Goal: Information Seeking & Learning: Learn about a topic

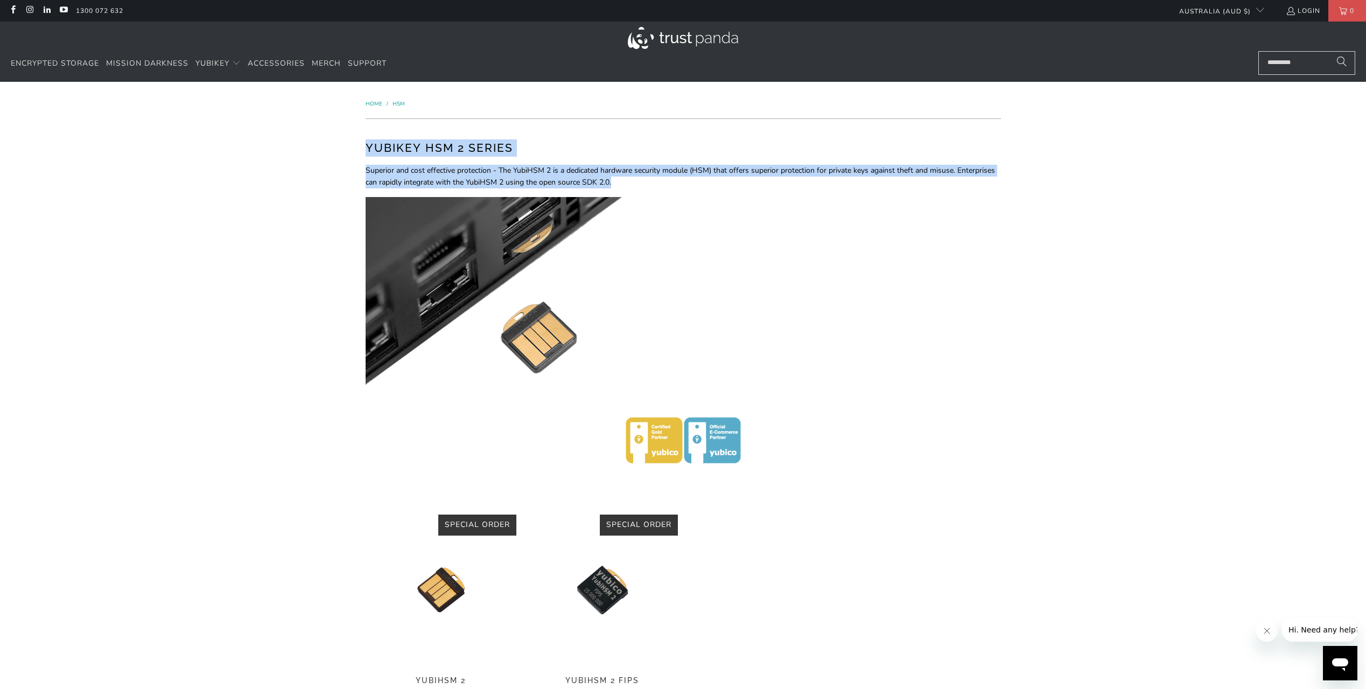
drag, startPoint x: 363, startPoint y: 149, endPoint x: 684, endPoint y: 180, distance: 321.7
click at [684, 180] on div "YubiKey HSM 2 Series Superior and cost effective protection - The YubiHSM 2 is …" at bounding box center [683, 322] width 646 height 385
click at [684, 180] on p "Superior and cost effective protection - The YubiHSM 2 is a dedicated hardware …" at bounding box center [682, 177] width 635 height 24
drag, startPoint x: 691, startPoint y: 180, endPoint x: 347, endPoint y: 139, distance: 346.4
click at [347, 139] on div "Home / HSM YubiKey HSM 2 Series Superior and cost effective protection - The Yu…" at bounding box center [683, 449] width 1366 height 734
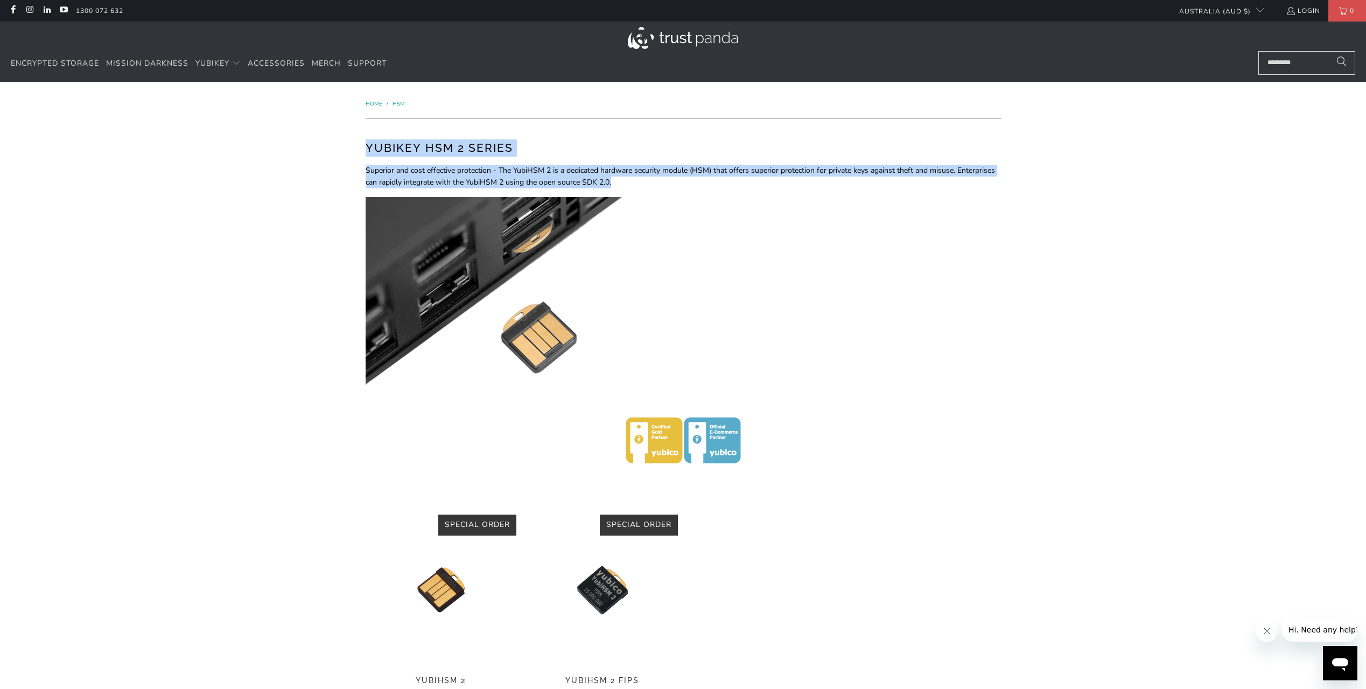
click at [347, 139] on div "Home / HSM YubiKey HSM 2 Series Superior and cost effective protection - The Yu…" at bounding box center [683, 449] width 1366 height 734
drag, startPoint x: 342, startPoint y: 140, endPoint x: 749, endPoint y: 184, distance: 409.8
click at [749, 184] on div "Home / HSM YubiKey HSM 2 Series Superior and cost effective protection - The Yu…" at bounding box center [683, 449] width 1366 height 734
click at [749, 184] on p "Superior and cost effective protection - The YubiHSM 2 is a dedicated hardware …" at bounding box center [682, 177] width 635 height 24
drag, startPoint x: 757, startPoint y: 183, endPoint x: 351, endPoint y: 151, distance: 406.6
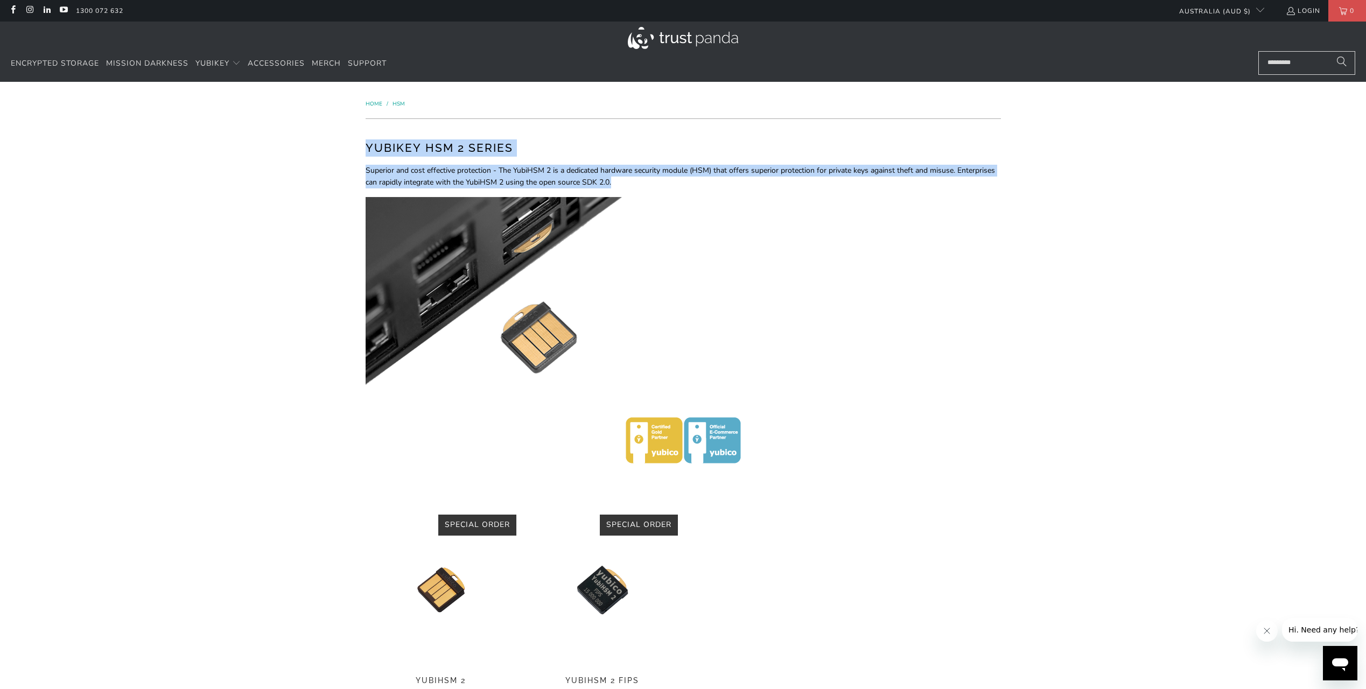
click at [351, 151] on div "Home / HSM YubiKey HSM 2 Series Superior and cost effective protection - The Yu…" at bounding box center [683, 449] width 1366 height 734
drag, startPoint x: 326, startPoint y: 146, endPoint x: 820, endPoint y: 185, distance: 495.6
click at [820, 185] on div "Home / HSM YubiKey HSM 2 Series Superior and cost effective protection - The Yu…" at bounding box center [683, 449] width 1366 height 734
click at [820, 185] on p "Superior and cost effective protection - The YubiHSM 2 is a dedicated hardware …" at bounding box center [682, 177] width 635 height 24
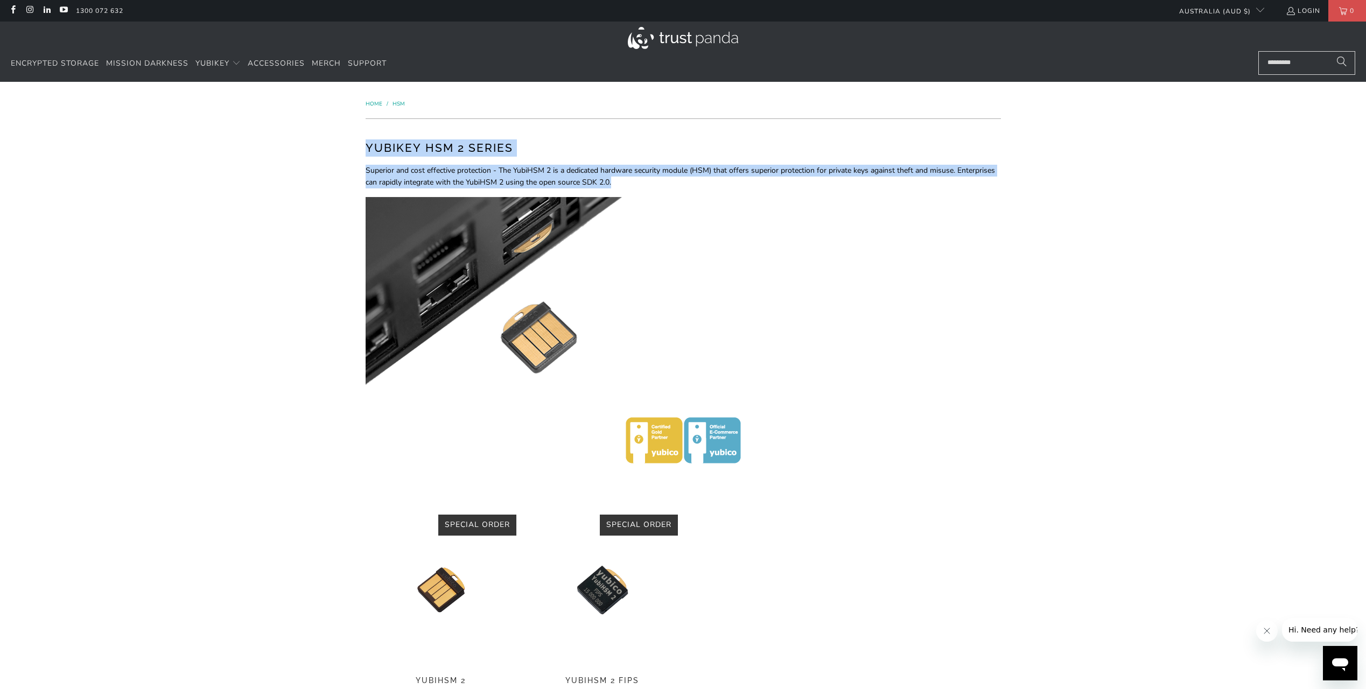
drag, startPoint x: 829, startPoint y: 185, endPoint x: 316, endPoint y: 145, distance: 514.5
click at [316, 145] on div "Home / HSM YubiKey HSM 2 Series Superior and cost effective protection - The Yu…" at bounding box center [683, 449] width 1366 height 734
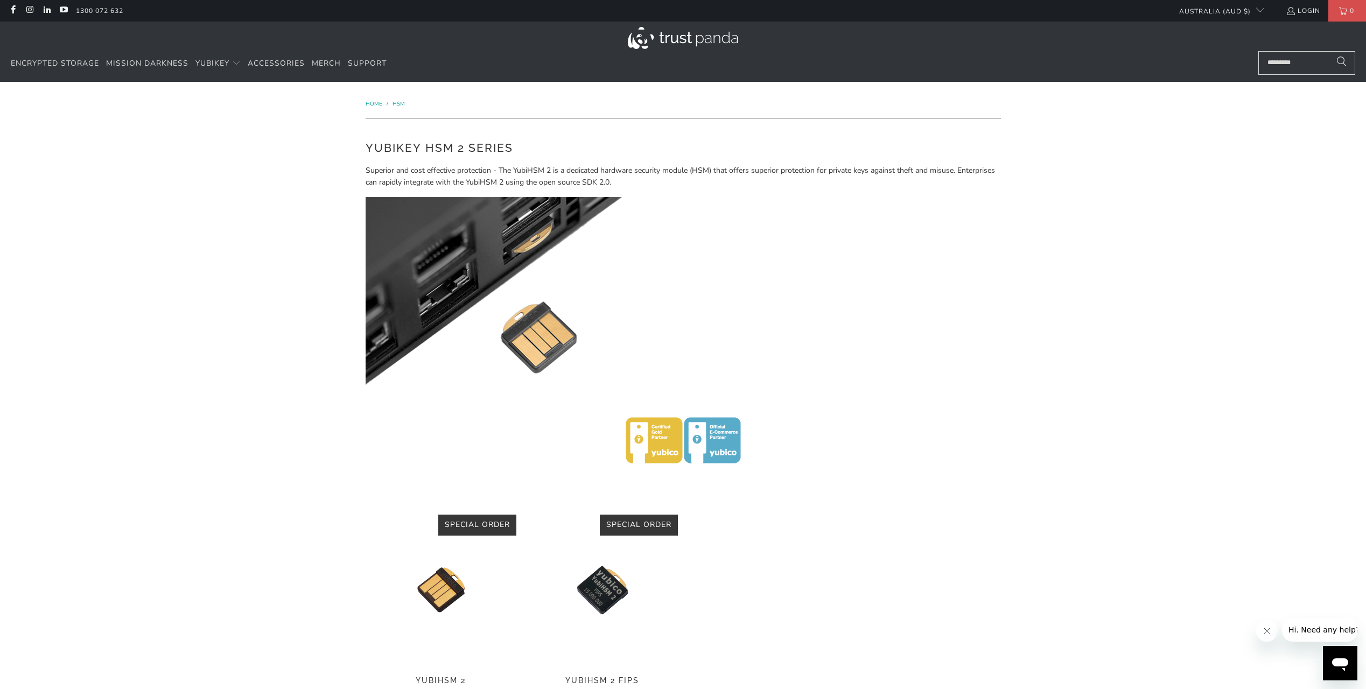
click at [298, 343] on div "Home / HSM YubiKey HSM 2 Series Superior and cost effective protection - The Yu…" at bounding box center [683, 449] width 1366 height 734
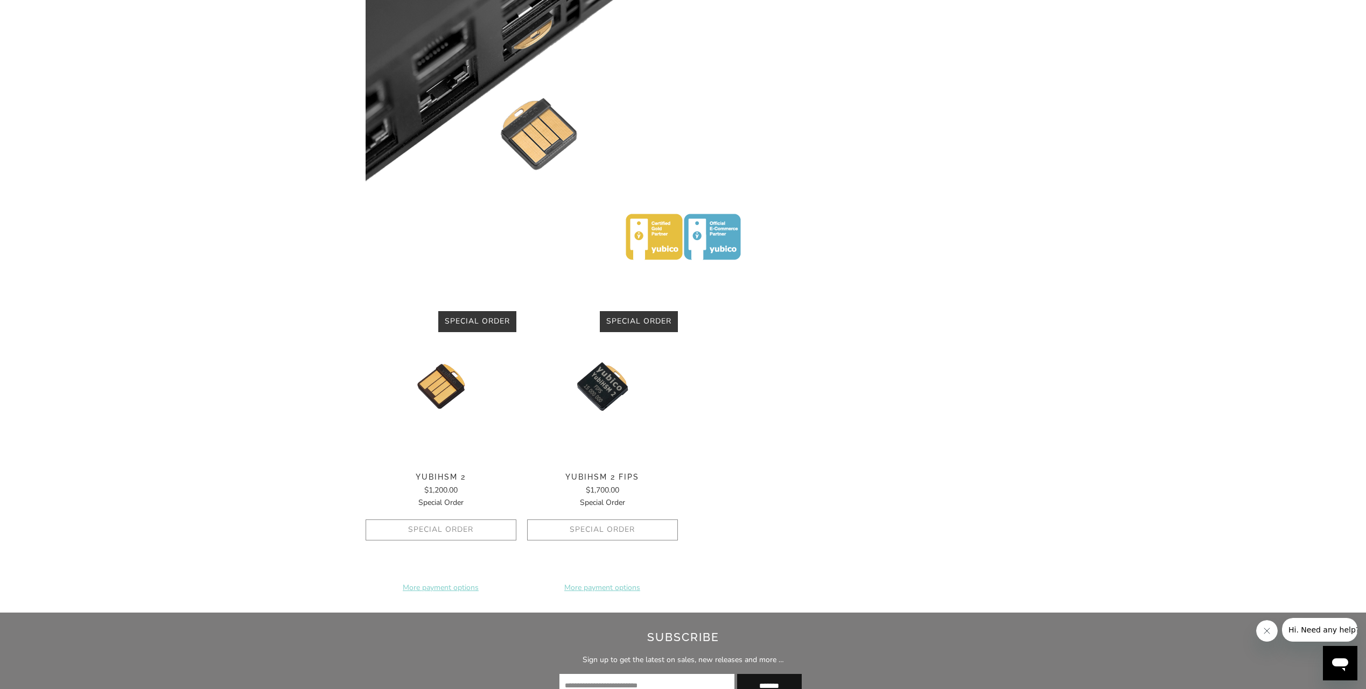
scroll to position [269, 0]
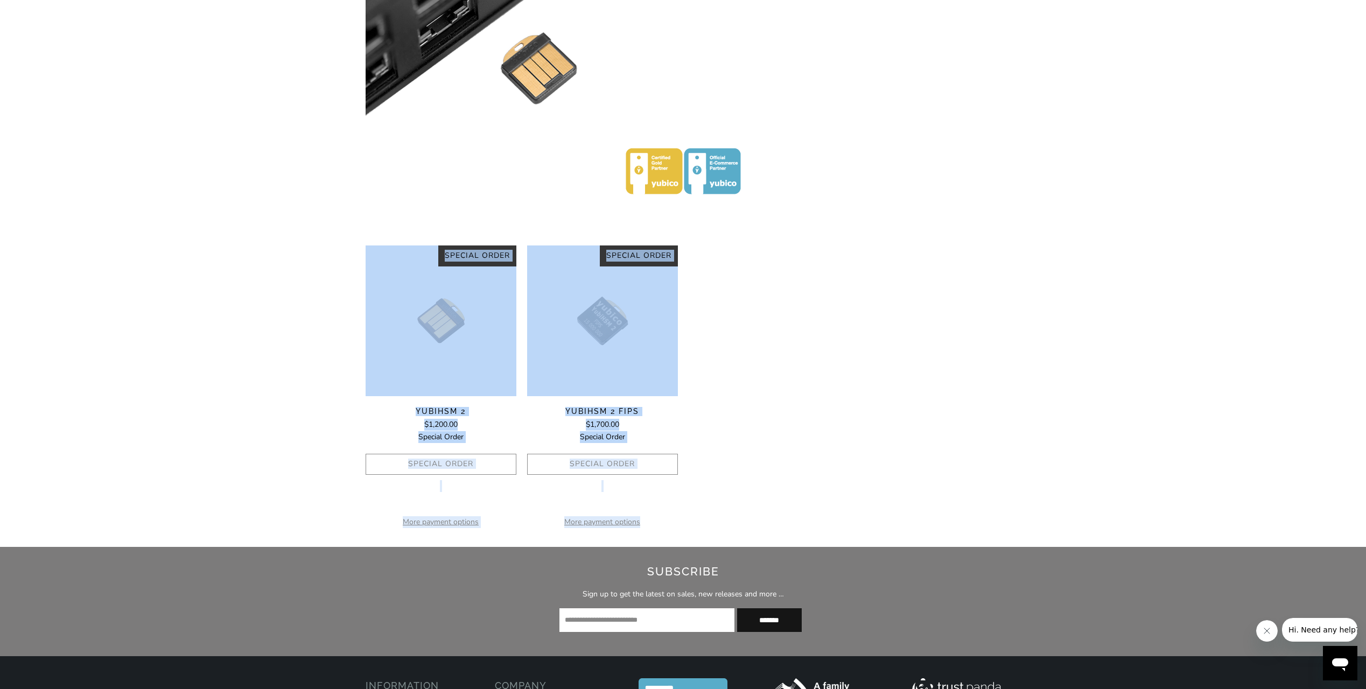
drag, startPoint x: 261, startPoint y: 395, endPoint x: 826, endPoint y: 525, distance: 580.1
click at [826, 525] on div "Home / HSM YubiKey HSM 2 Series Superior and cost effective protection - The Yu…" at bounding box center [683, 180] width 1366 height 734
click at [1259, 361] on div "Home / HSM YubiKey HSM 2 Series Superior and cost effective protection - The Yu…" at bounding box center [683, 180] width 1366 height 734
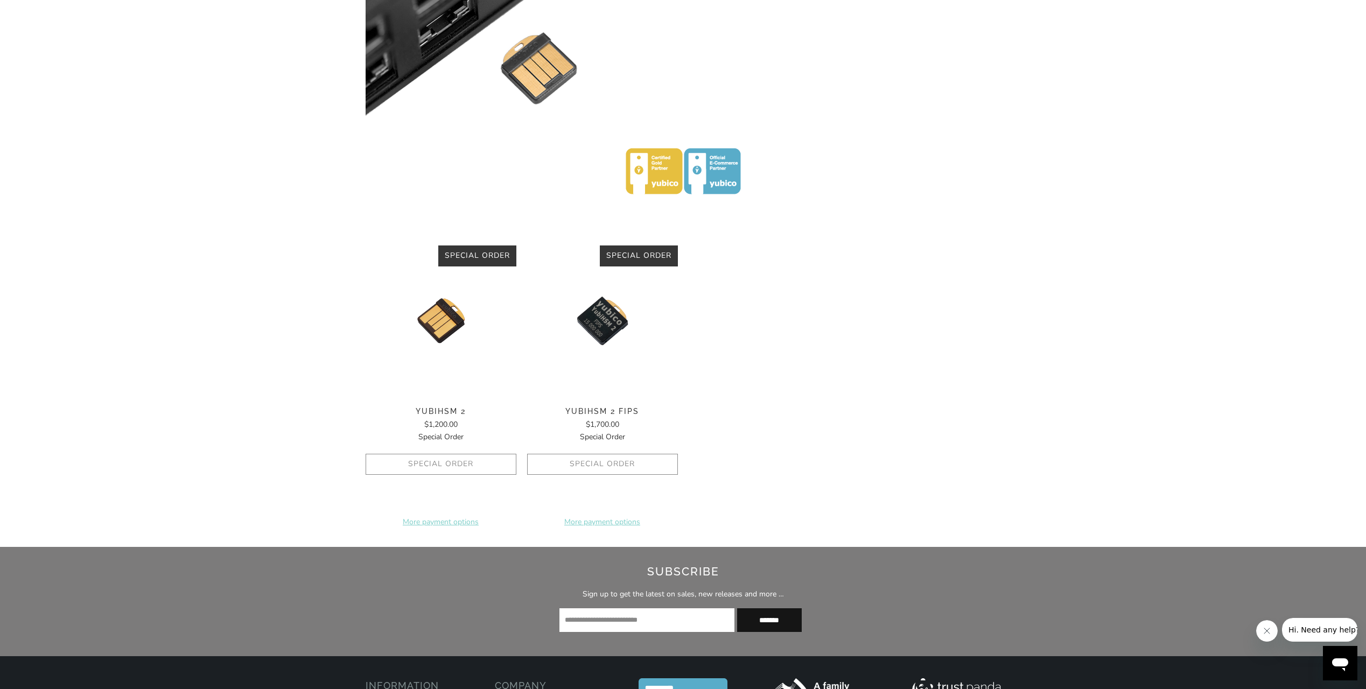
click at [590, 315] on img at bounding box center [602, 320] width 151 height 151
click at [440, 317] on img at bounding box center [440, 320] width 151 height 151
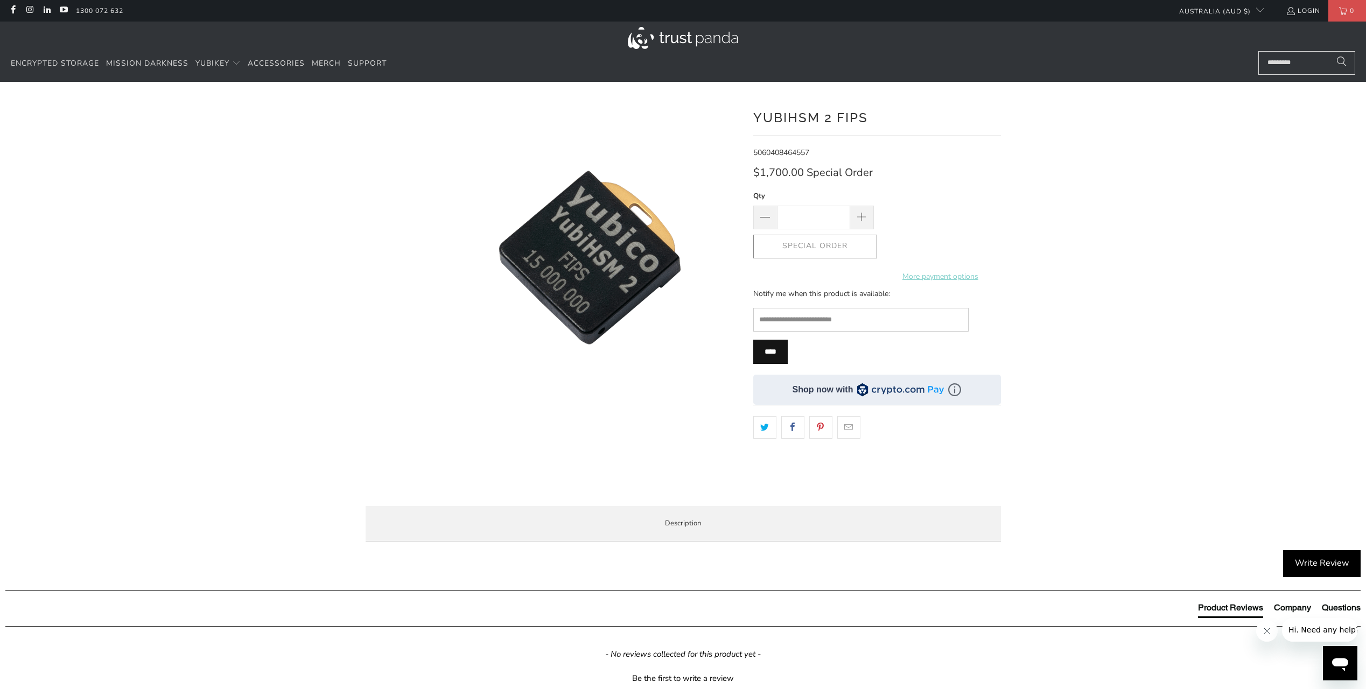
scroll to position [323, 0]
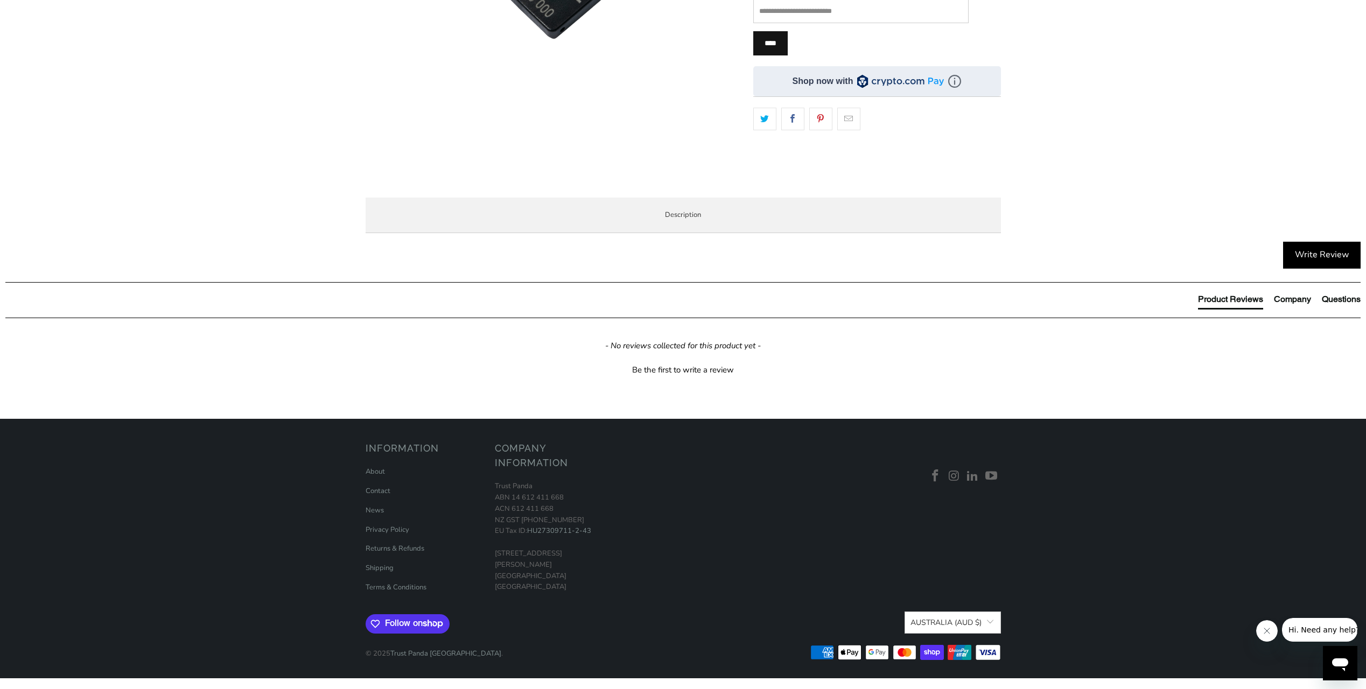
drag, startPoint x: 504, startPoint y: 268, endPoint x: 949, endPoint y: 476, distance: 491.7
click at [0, 0] on div "The YubiHSM 2 FIPS is a game changing hardware solution for protecting Certific…" at bounding box center [0, 0] width 0 height 0
click at [0, 0] on p "FIPS stands for Federal Information Processing Standard. The FIPS key is primar…" at bounding box center [0, 0] width 0 height 0
drag, startPoint x: 412, startPoint y: 421, endPoint x: 968, endPoint y: 444, distance: 556.5
click at [0, 0] on p "FIPS stands for Federal Information Processing Standard. The FIPS key is primar…" at bounding box center [0, 0] width 0 height 0
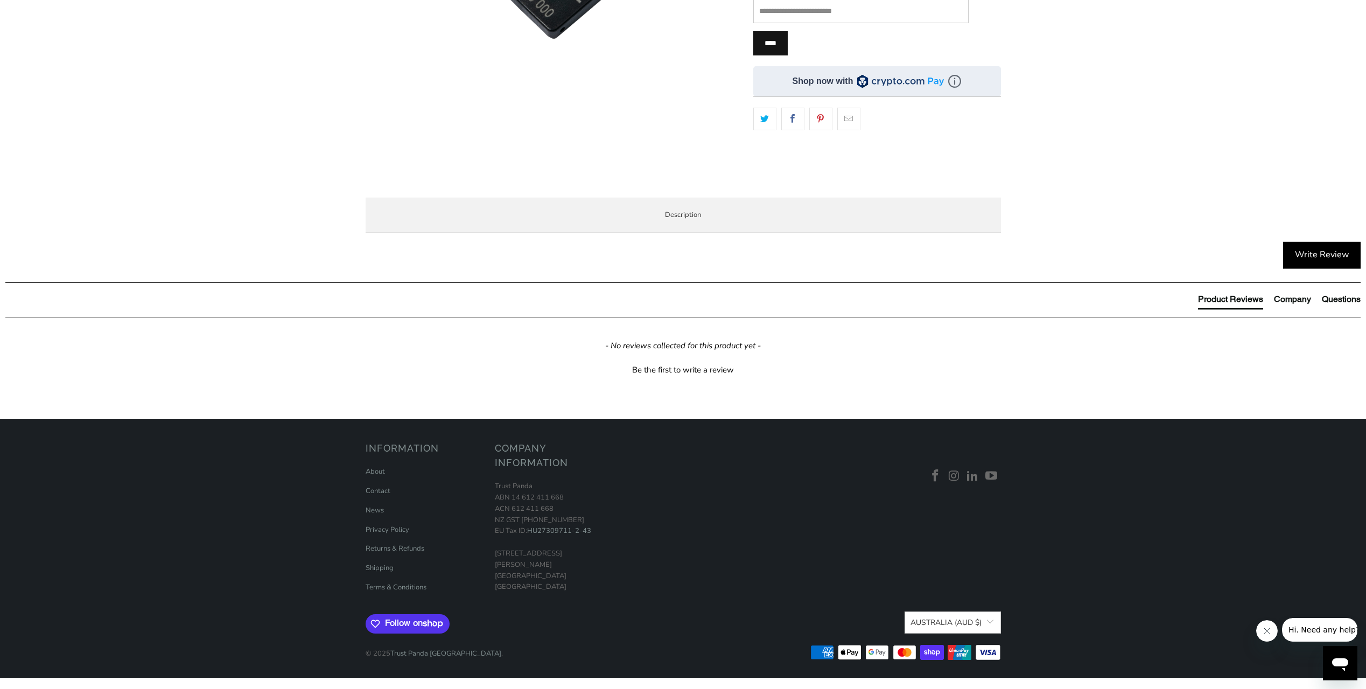
click at [0, 0] on p "FIPS stands for Federal Information Processing Standard. The FIPS key is primar…" at bounding box center [0, 0] width 0 height 0
drag, startPoint x: 942, startPoint y: 445, endPoint x: 565, endPoint y: 474, distance: 377.9
click at [0, 0] on div "The YubiHSM 2 FIPS is a game changing hardware solution for protecting Certific…" at bounding box center [0, 0] width 0 height 0
click at [0, 0] on p "You should only purchase FIPS keys if your organisation specifically requires t…" at bounding box center [0, 0] width 0 height 0
drag, startPoint x: 588, startPoint y: 475, endPoint x: 551, endPoint y: 470, distance: 36.9
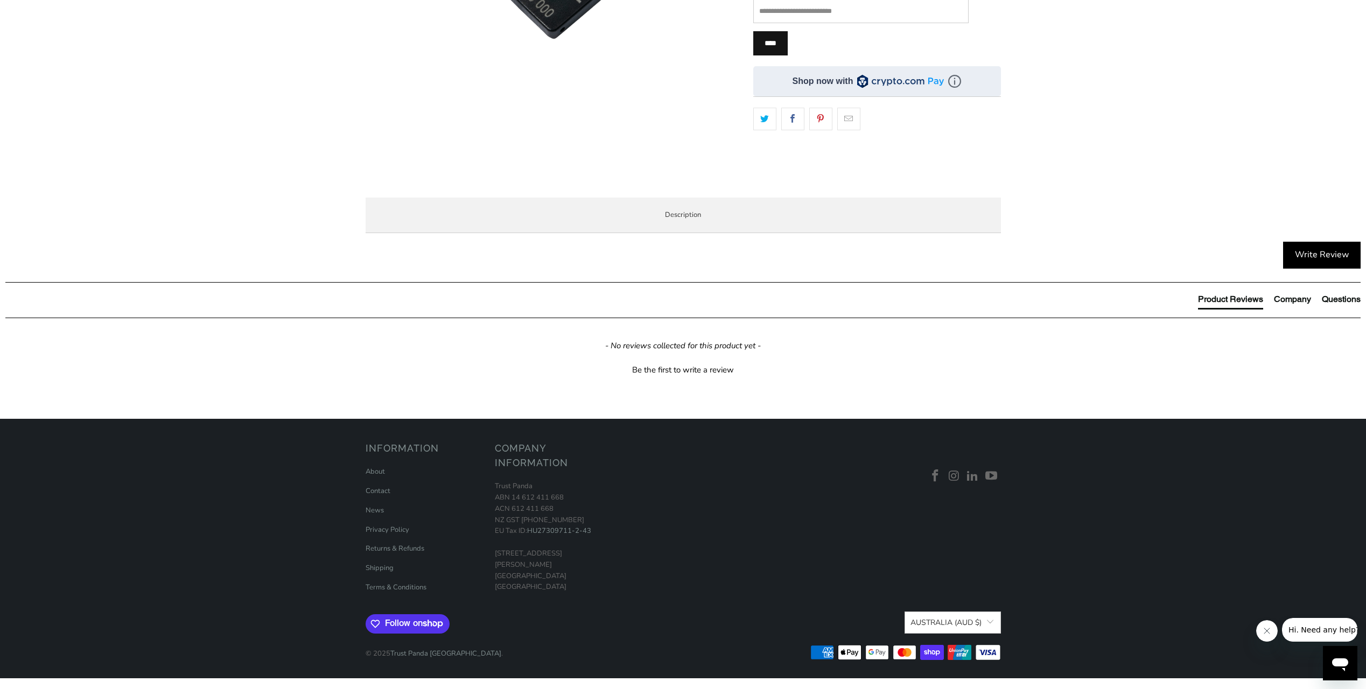
click at [0, 0] on p "You should only purchase FIPS keys if your organisation specifically requires t…" at bounding box center [0, 0] width 0 height 0
drag, startPoint x: 389, startPoint y: 497, endPoint x: 968, endPoint y: 602, distance: 588.6
click at [0, 0] on div "The YubiHSM 2 FIPS is a game changing hardware solution for protecting Certific…" at bounding box center [0, 0] width 0 height 0
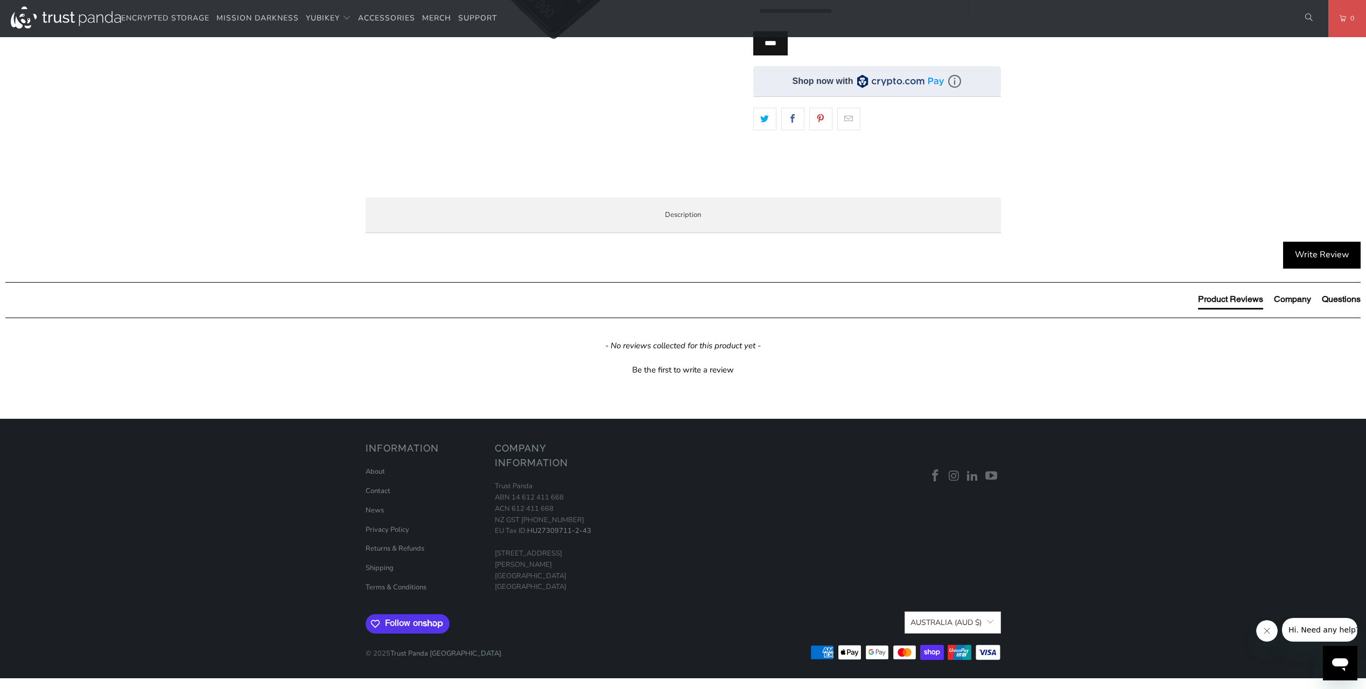
scroll to position [754, 0]
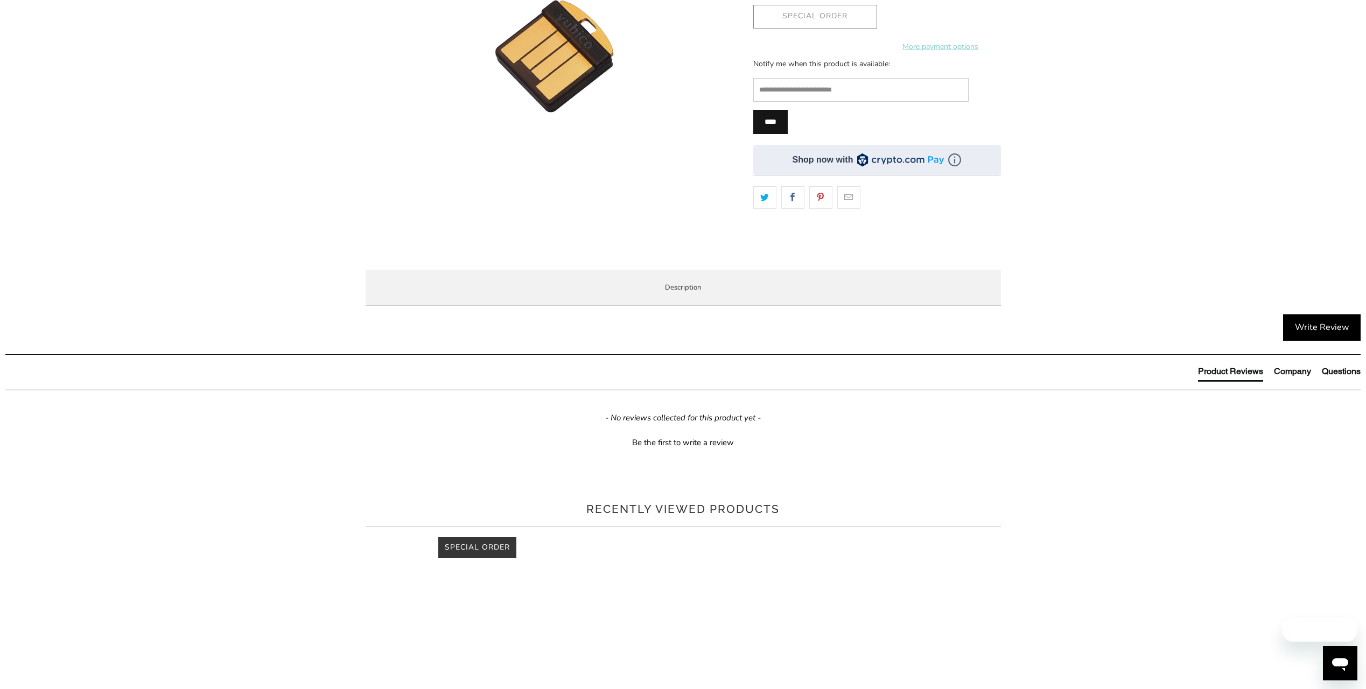
scroll to position [323, 0]
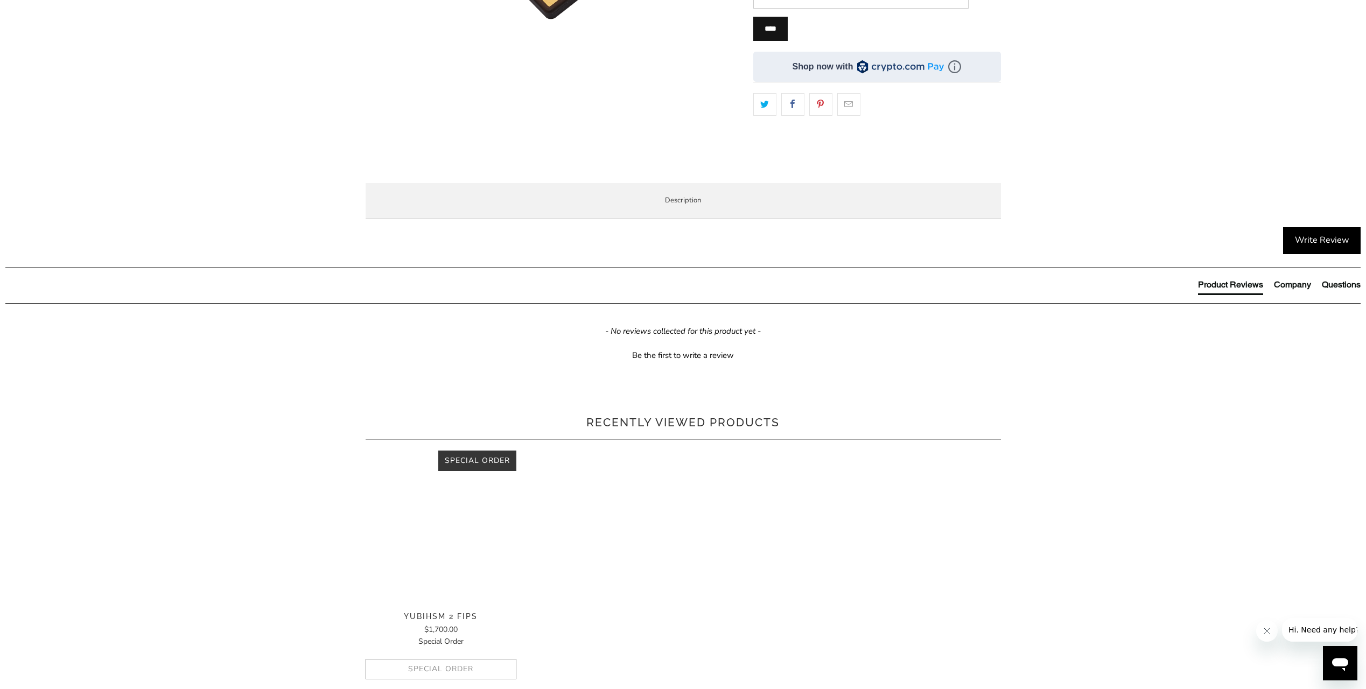
drag, startPoint x: 667, startPoint y: 270, endPoint x: 963, endPoint y: 290, distance: 297.3
click at [0, 0] on p "The YubiHSM 2 is a game changing hardware solution for protecting Certificate A…" at bounding box center [0, 0] width 0 height 0
drag, startPoint x: 410, startPoint y: 321, endPoint x: 855, endPoint y: 538, distance: 495.7
click at [0, 0] on div "The YubiHSM 2 is a game changing hardware solution for protecting Certificate A…" at bounding box center [0, 0] width 0 height 0
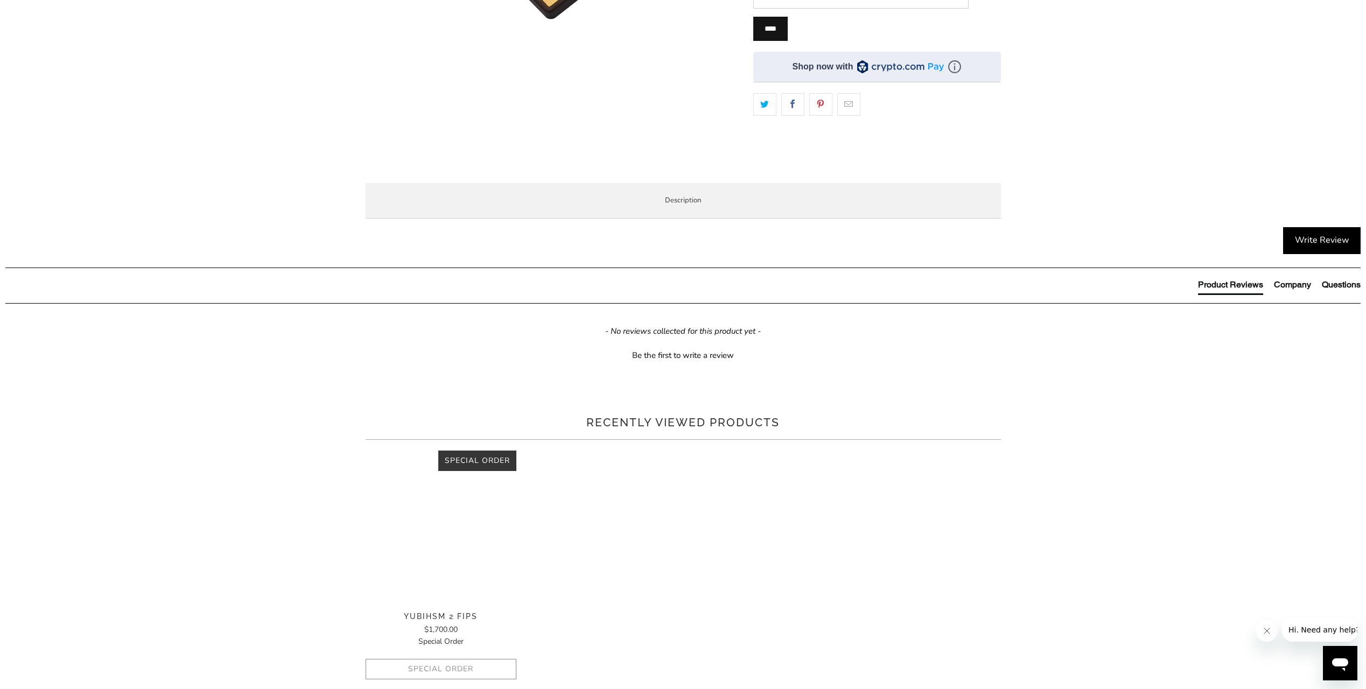
drag, startPoint x: 855, startPoint y: 538, endPoint x: 733, endPoint y: 436, distance: 159.8
click at [0, 0] on li "General Purpose HSM" at bounding box center [0, 0] width 0 height 0
drag, startPoint x: 694, startPoint y: 495, endPoint x: 798, endPoint y: 540, distance: 113.3
click at [0, 0] on div "The YubiHSM 2 is a game changing hardware solution for protecting Certificate A…" at bounding box center [0, 0] width 0 height 0
drag, startPoint x: 798, startPoint y: 540, endPoint x: 804, endPoint y: 539, distance: 5.5
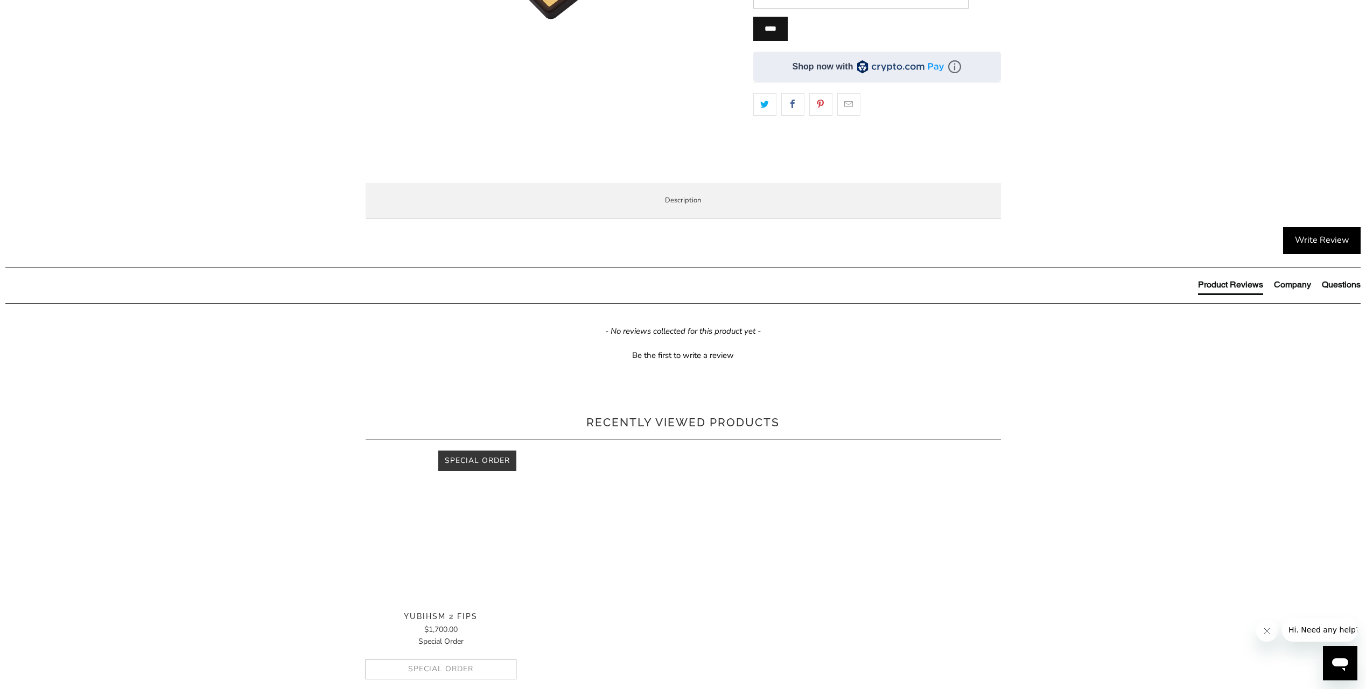
click at [0, 0] on p "Secure key storage and operations Create, import, and store keys, then perform …" at bounding box center [0, 0] width 0 height 0
drag, startPoint x: 845, startPoint y: 542, endPoint x: 375, endPoint y: 515, distance: 470.7
click at [0, 0] on div "Overview Specifications Enterprise and Government Local Service & Support Overv…" at bounding box center [0, 0] width 0 height 0
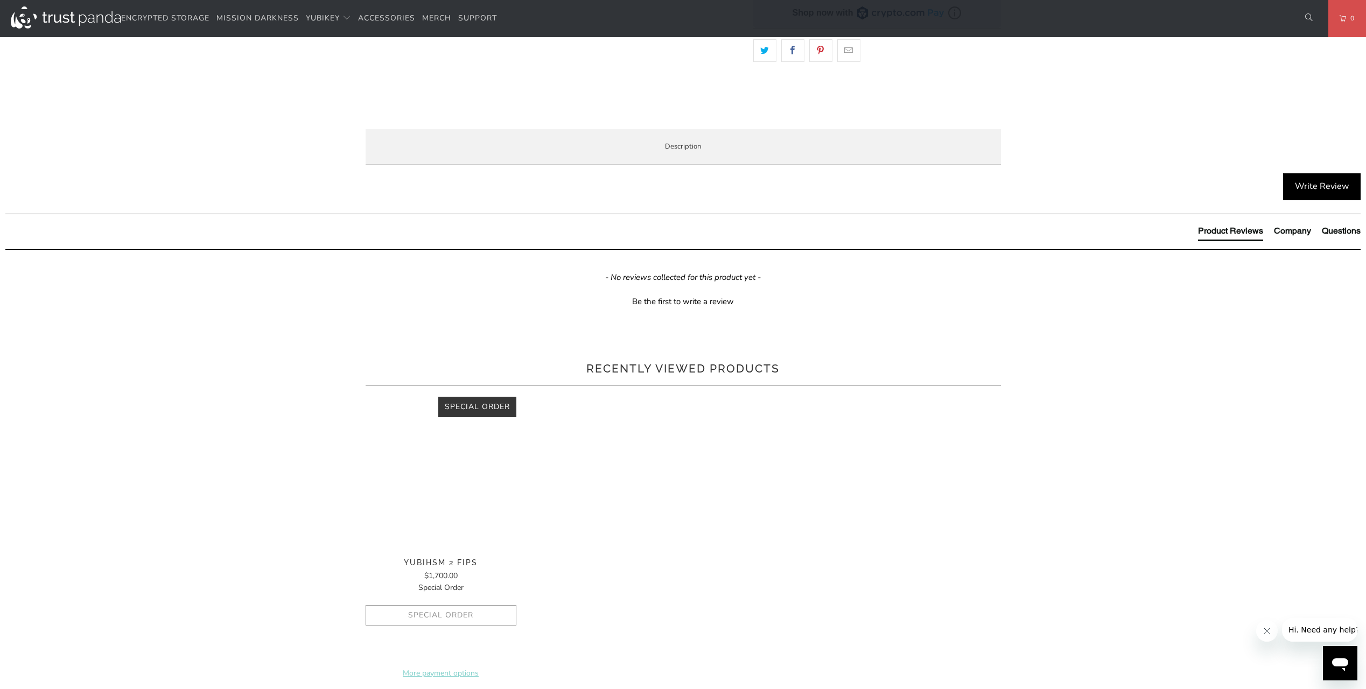
scroll to position [700, 0]
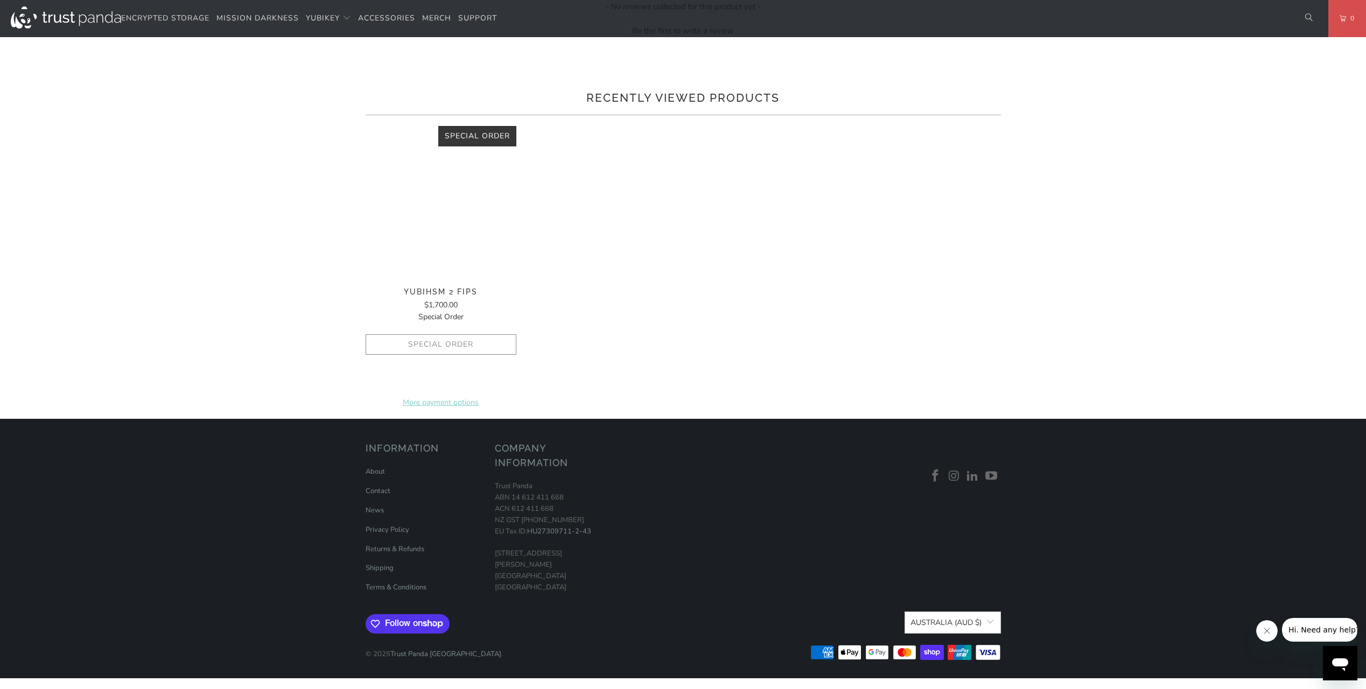
click at [0, 0] on p "Secure key storage and operations Create, import, and store keys, then perform …" at bounding box center [0, 0] width 0 height 0
drag, startPoint x: 386, startPoint y: 186, endPoint x: 910, endPoint y: 208, distance: 524.2
click at [0, 0] on div "The YubiHSM 2 is a game changing hardware solution for protecting Certificate A…" at bounding box center [0, 0] width 0 height 0
click at [0, 0] on p "Secure key storage and operations Create, import, and store keys, then perform …" at bounding box center [0, 0] width 0 height 0
drag, startPoint x: 587, startPoint y: 210, endPoint x: 389, endPoint y: 283, distance: 210.8
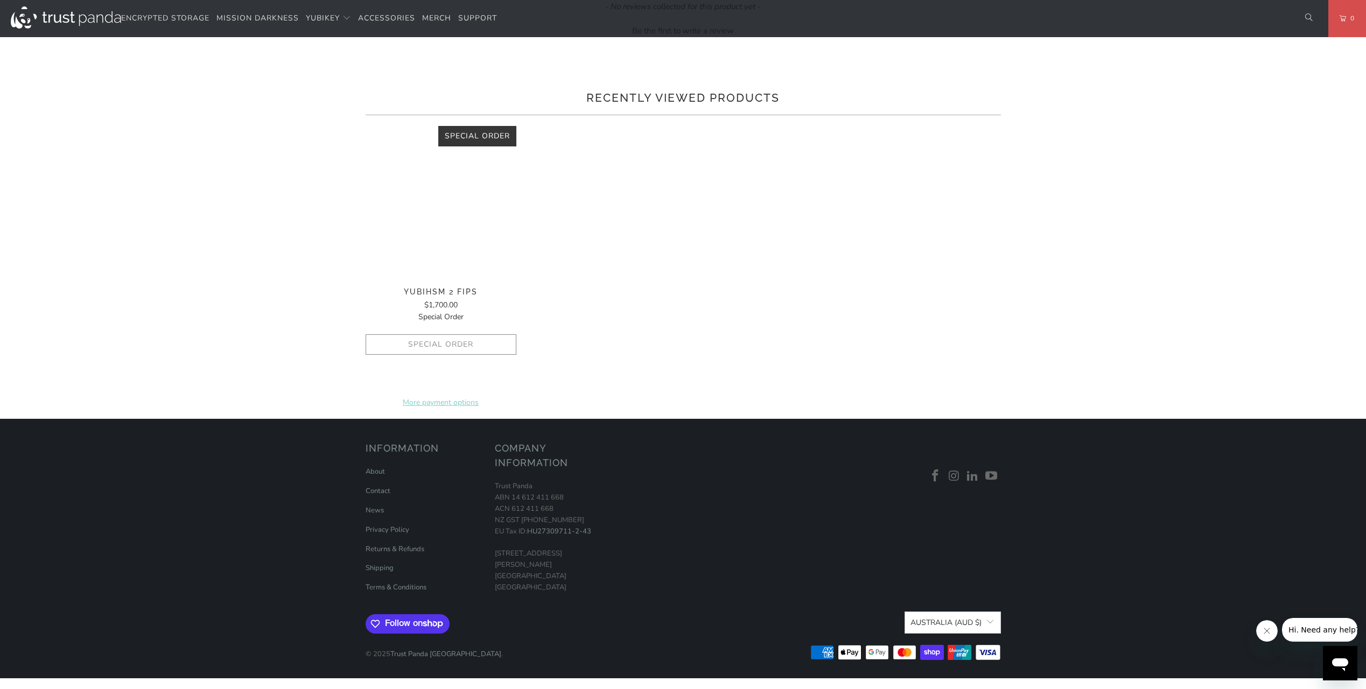
click at [0, 0] on div "The YubiHSM 2 is a game changing hardware solution for protecting Certificate A…" at bounding box center [0, 0] width 0 height 0
drag, startPoint x: 389, startPoint y: 284, endPoint x: 385, endPoint y: 218, distance: 65.8
click at [0, 0] on div "The YubiHSM 2 is a game changing hardware solution for protecting Certificate A…" at bounding box center [0, 0] width 0 height 0
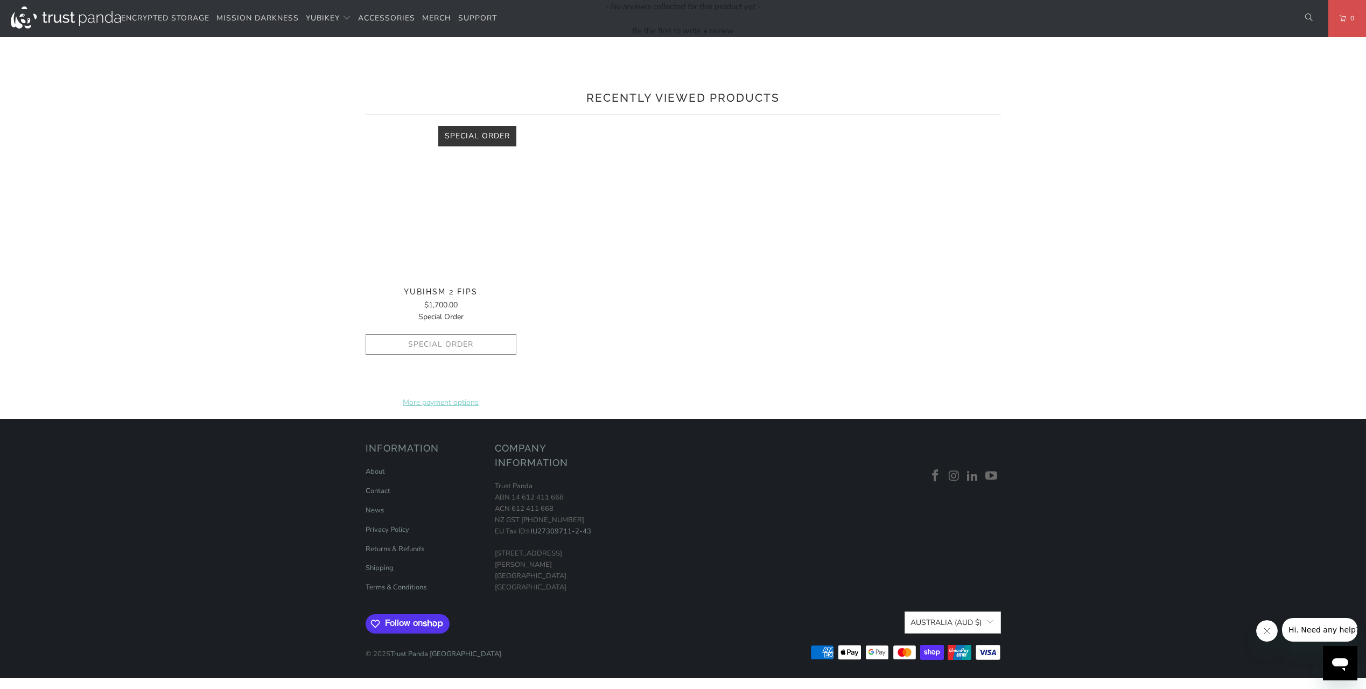
drag, startPoint x: 386, startPoint y: 220, endPoint x: 389, endPoint y: 277, distance: 57.1
click at [0, 0] on div "The YubiHSM 2 is a game changing hardware solution for protecting Certificate A…" at bounding box center [0, 0] width 0 height 0
click at [0, 0] on strong "Role-based access controls for key management and key usage" at bounding box center [0, 0] width 0 height 0
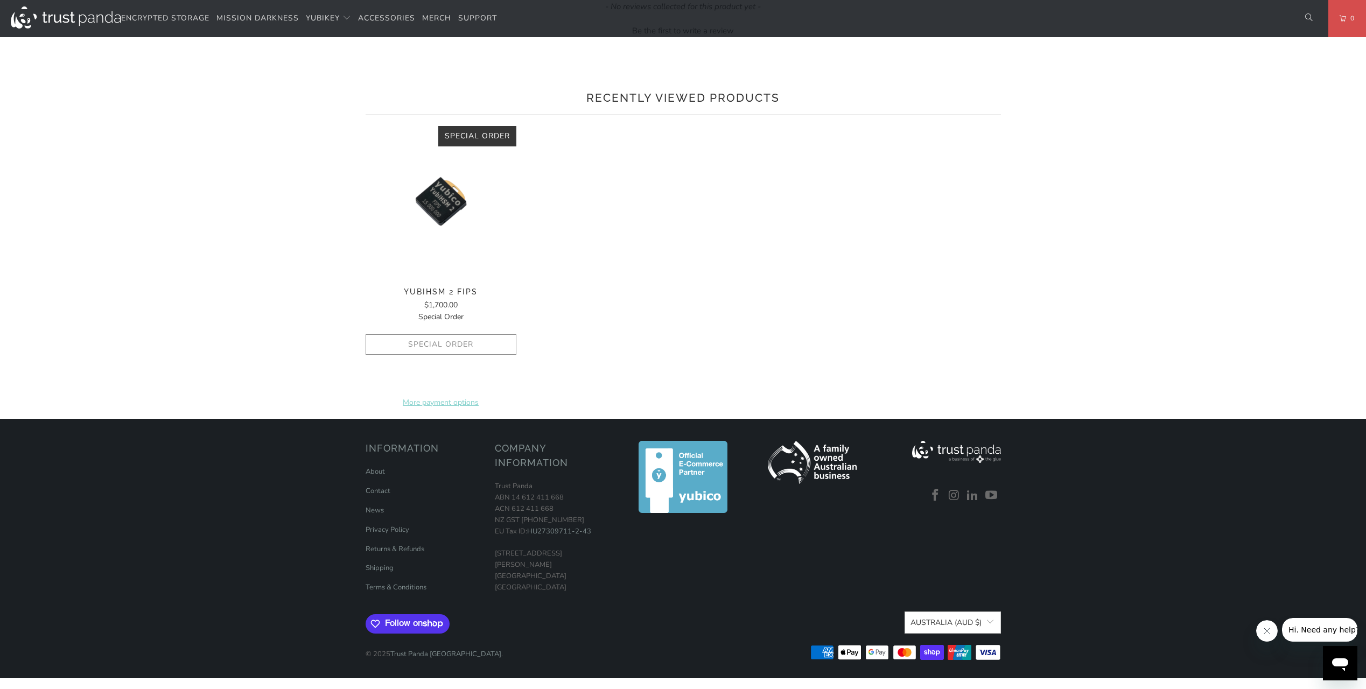
scroll to position [861, 0]
